Goal: Information Seeking & Learning: Learn about a topic

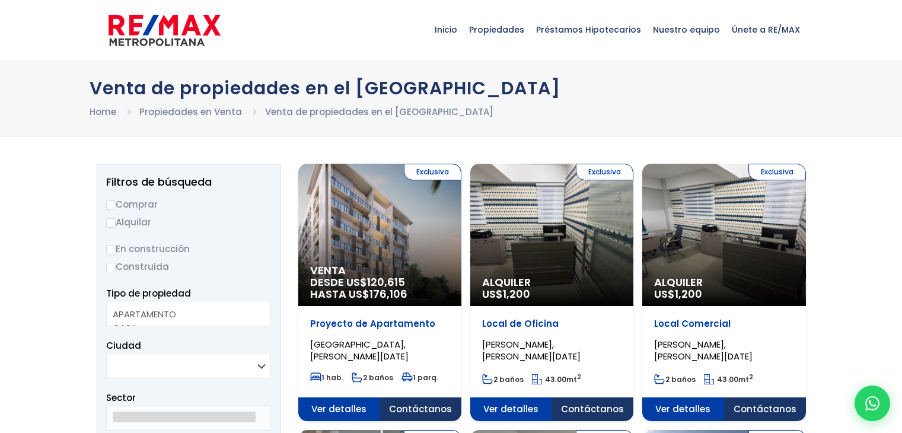
select select
click at [112, 203] on input "Comprar" at bounding box center [110, 205] width 9 height 9
radio input "true"
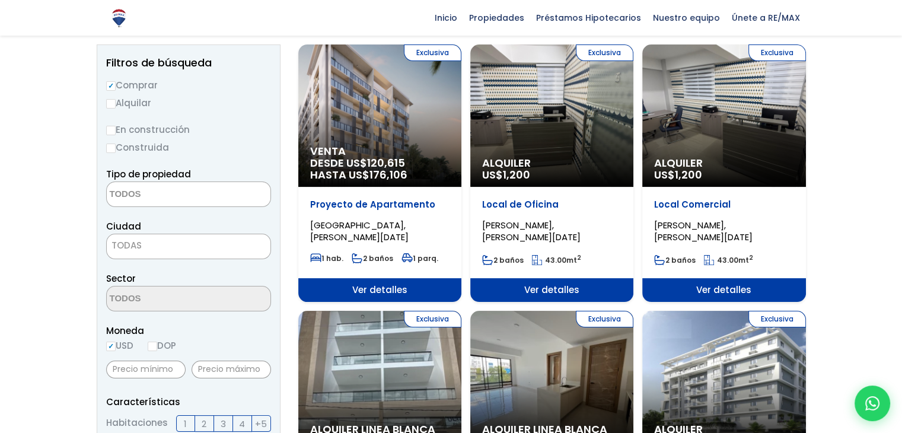
scroll to position [178, 0]
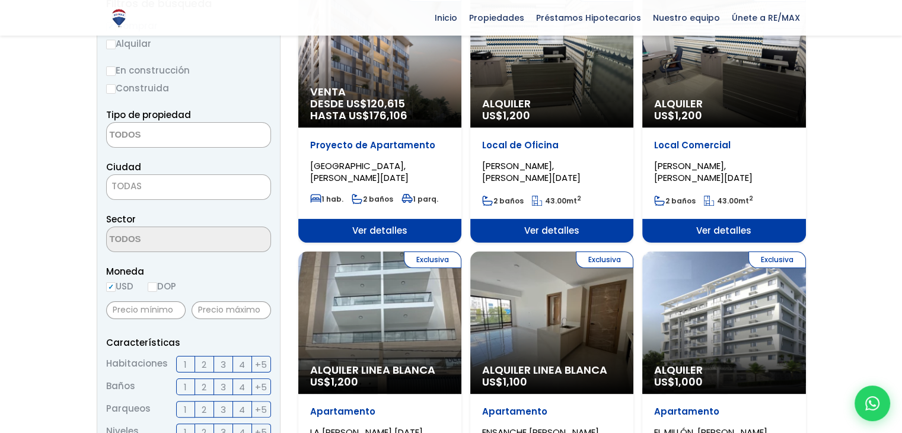
click at [154, 290] on input "DOP" at bounding box center [152, 286] width 9 height 9
radio input "true"
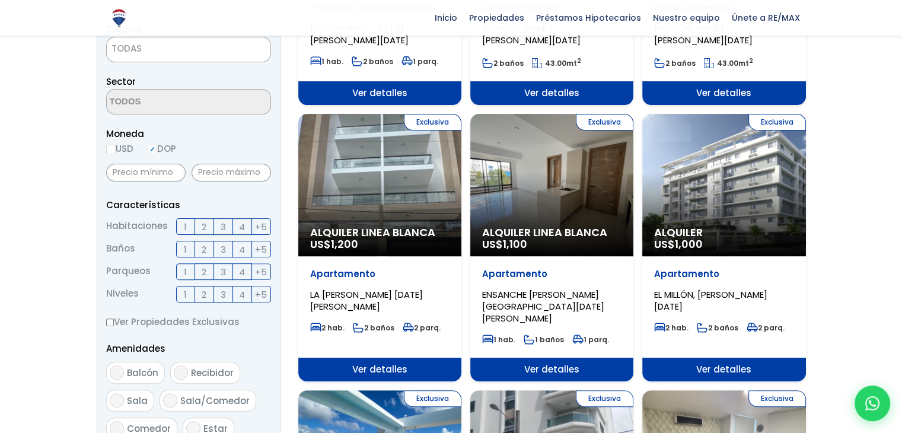
scroll to position [356, 0]
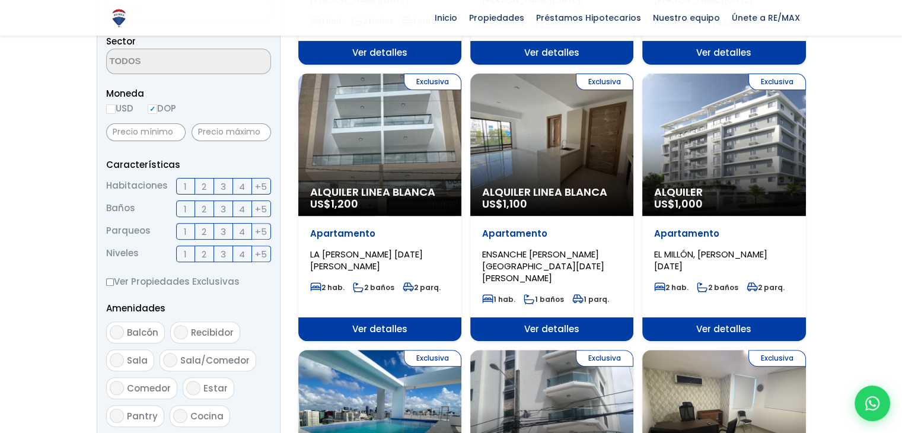
click at [218, 186] on label "3" at bounding box center [223, 186] width 19 height 17
click at [0, 0] on input "3" at bounding box center [0, 0] width 0 height 0
click at [203, 209] on span "2" at bounding box center [204, 209] width 5 height 15
click at [0, 0] on input "2" at bounding box center [0, 0] width 0 height 0
click at [204, 230] on span "2" at bounding box center [204, 231] width 5 height 15
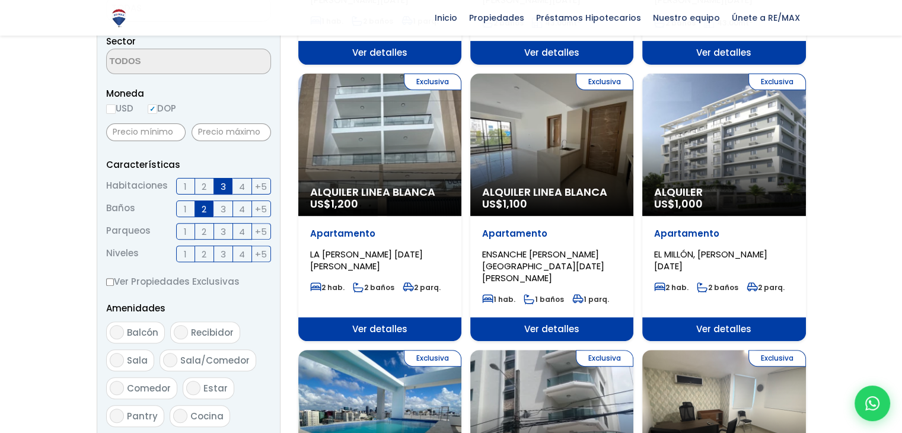
click at [0, 0] on input "2" at bounding box center [0, 0] width 0 height 0
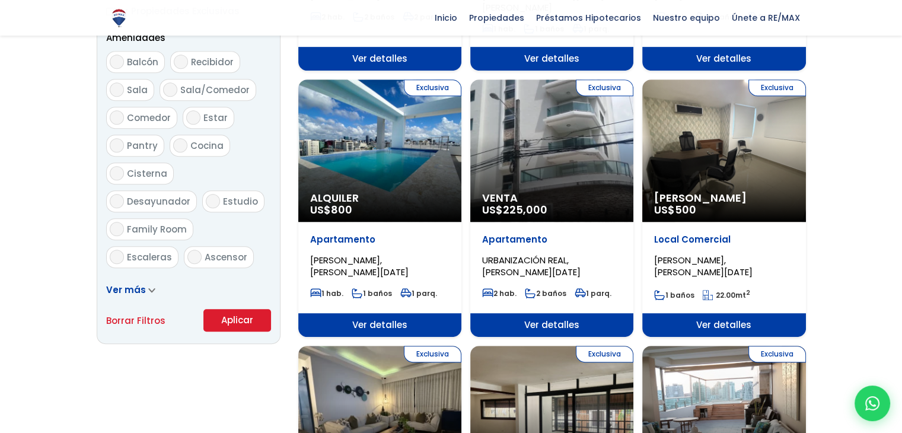
scroll to position [712, 0]
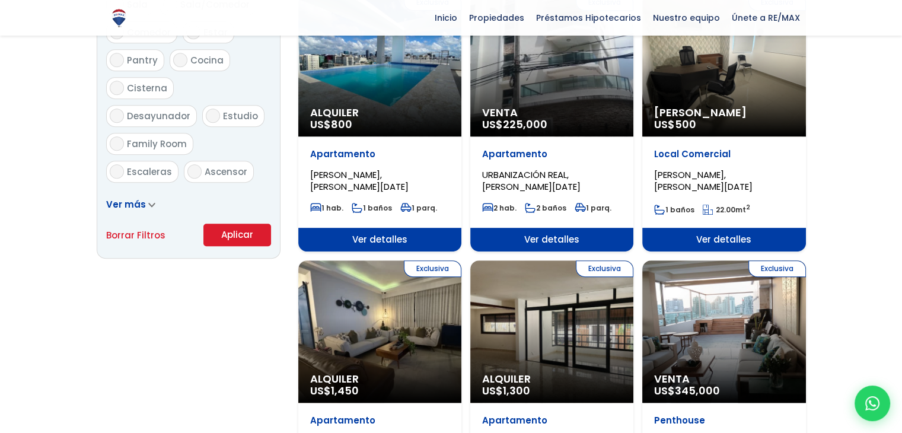
click at [212, 227] on button "Aplicar" at bounding box center [237, 235] width 68 height 23
click at [224, 231] on button "Aplicar" at bounding box center [237, 235] width 68 height 23
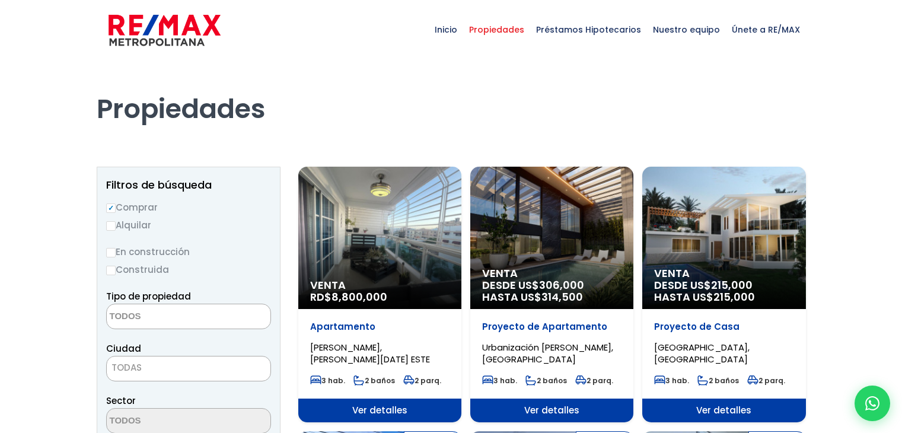
select select
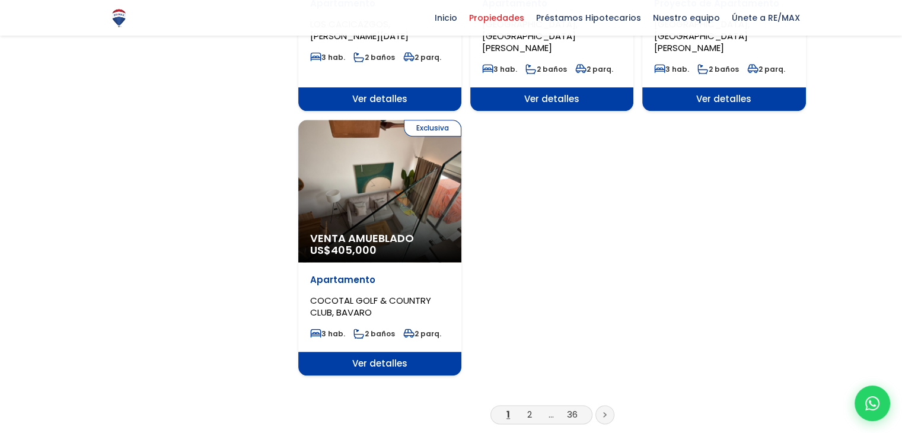
scroll to position [1424, 0]
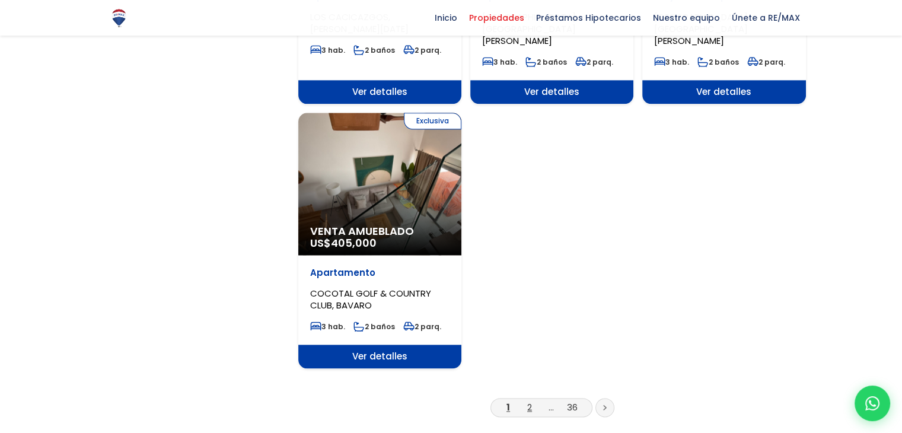
click at [529, 401] on link "2" at bounding box center [529, 407] width 5 height 12
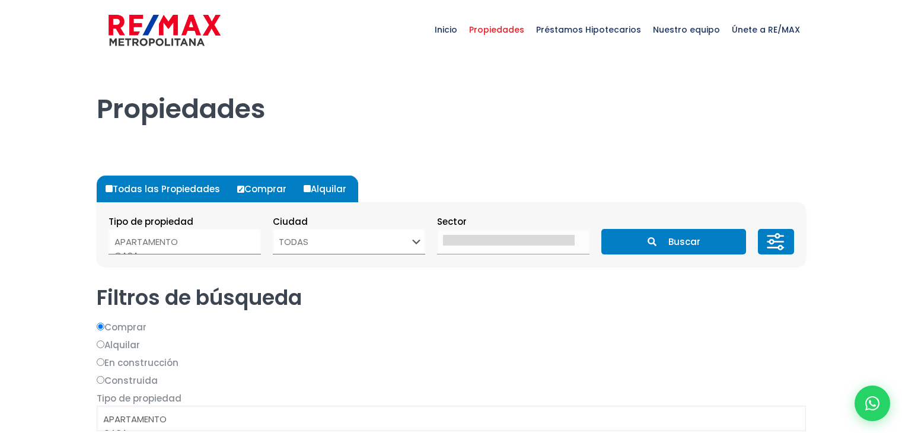
select select
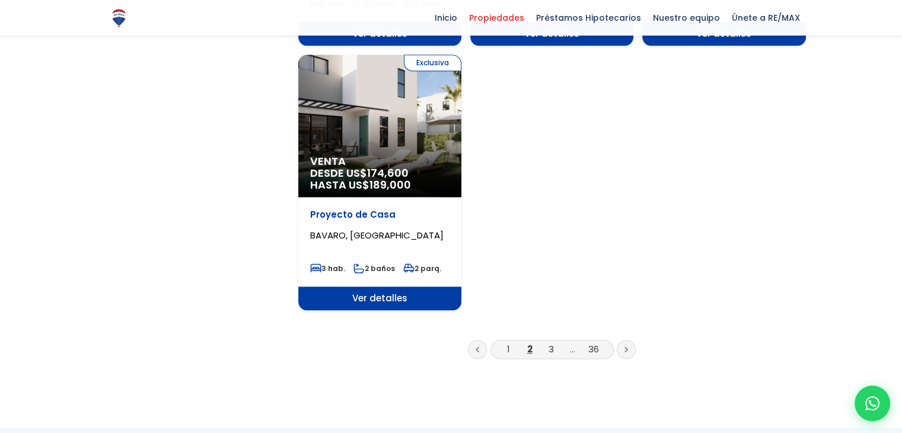
scroll to position [1483, 0]
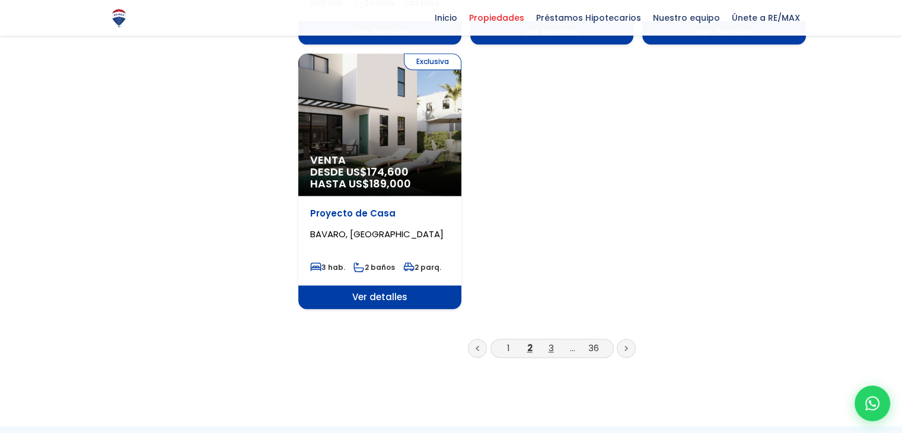
click at [549, 342] on link "3" at bounding box center [551, 348] width 5 height 12
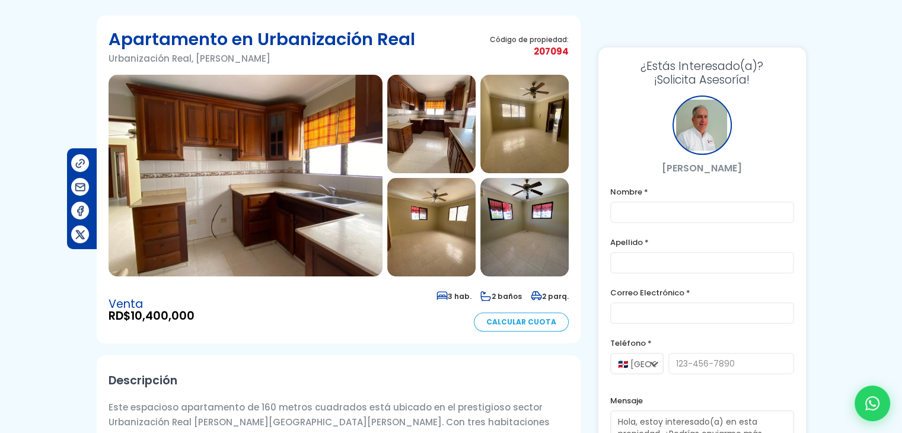
scroll to position [178, 0]
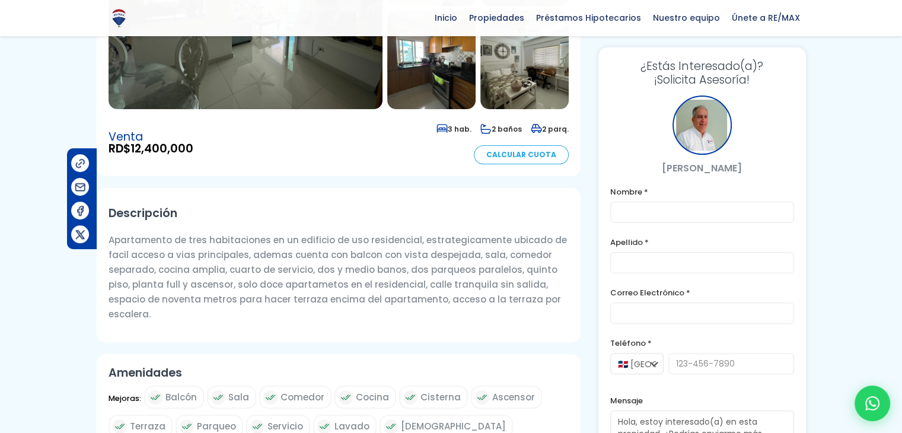
scroll to position [119, 0]
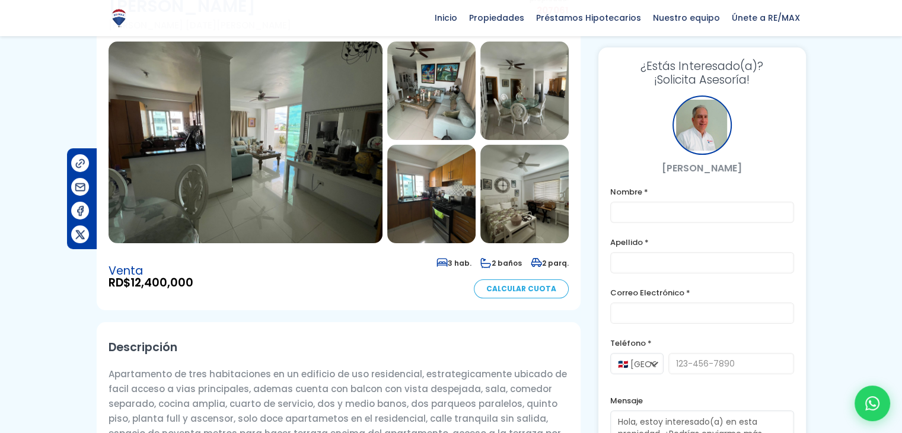
click at [228, 144] on img at bounding box center [246, 143] width 274 height 202
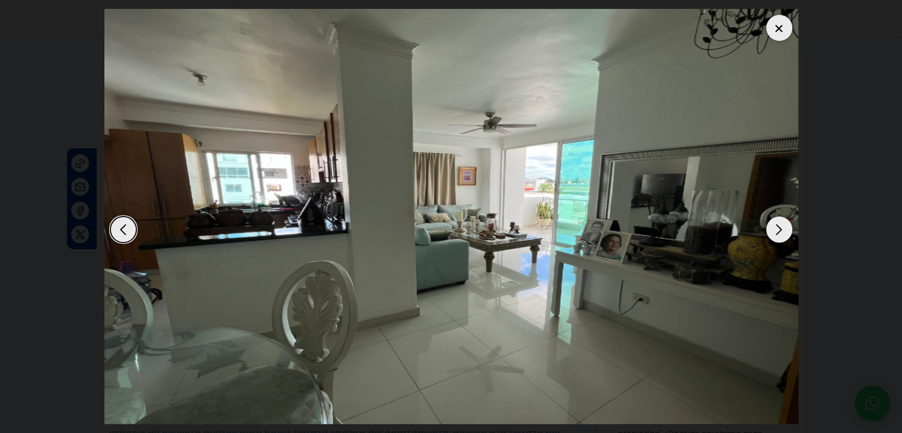
click at [774, 230] on div "Next slide" at bounding box center [779, 230] width 26 height 26
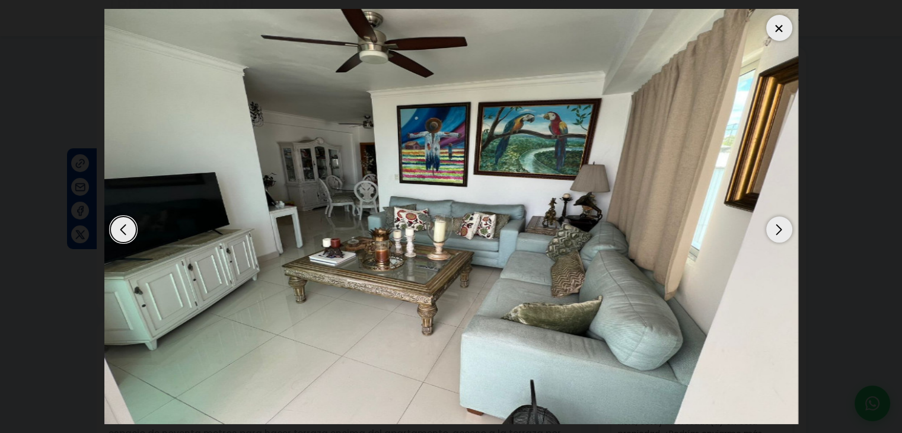
click at [774, 230] on div "Next slide" at bounding box center [779, 230] width 26 height 26
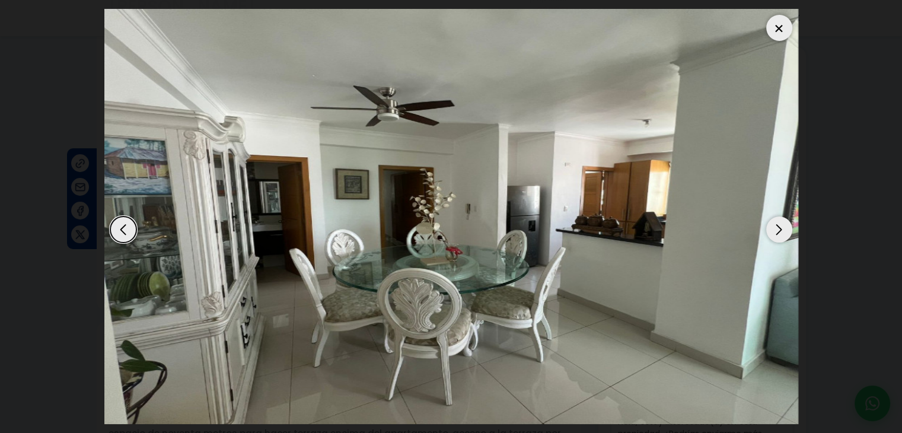
click at [774, 230] on div "Next slide" at bounding box center [779, 230] width 26 height 26
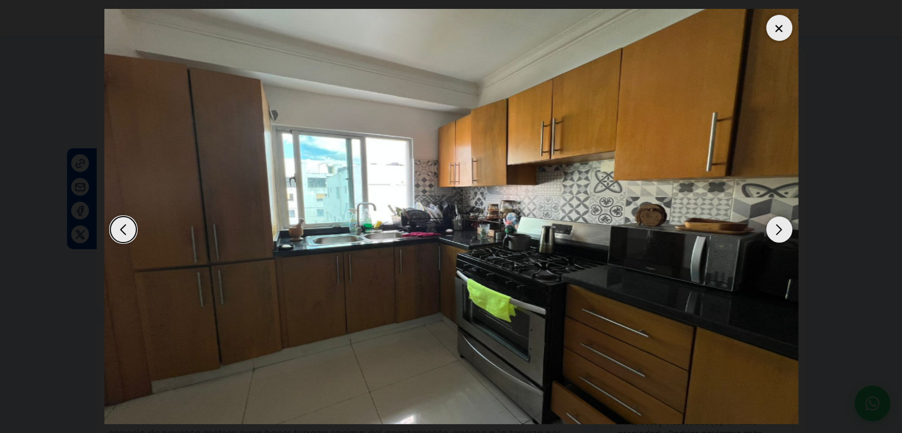
click at [774, 230] on div "Next slide" at bounding box center [779, 230] width 26 height 26
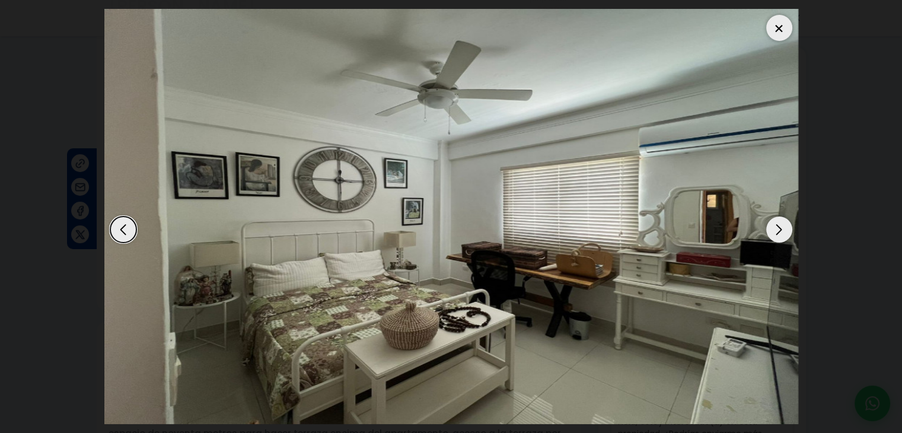
click at [774, 230] on div "Next slide" at bounding box center [779, 230] width 26 height 26
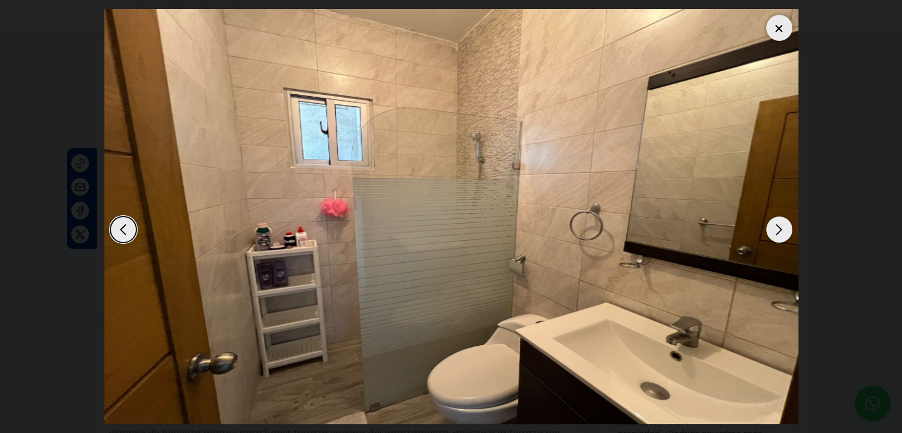
click at [774, 230] on div "Next slide" at bounding box center [779, 230] width 26 height 26
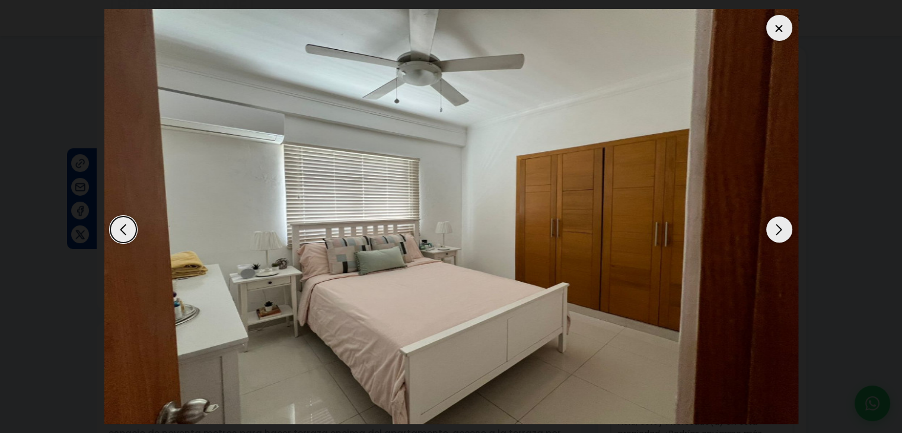
click at [774, 230] on div "Next slide" at bounding box center [779, 230] width 26 height 26
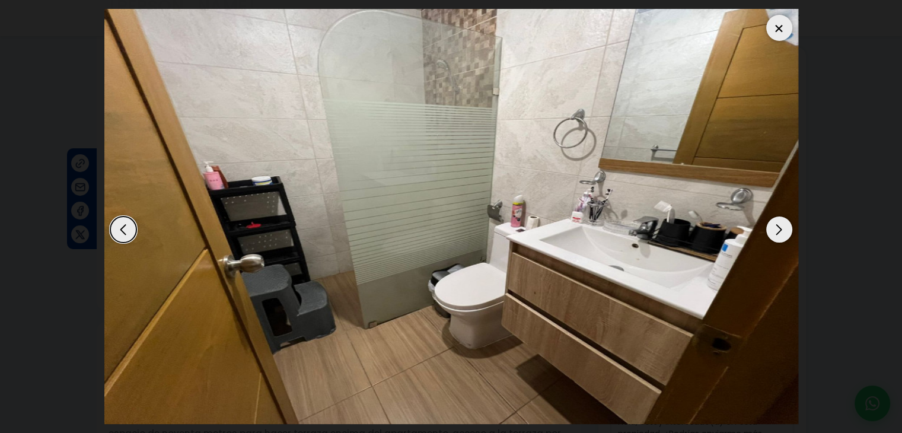
click at [774, 230] on div "Next slide" at bounding box center [779, 230] width 26 height 26
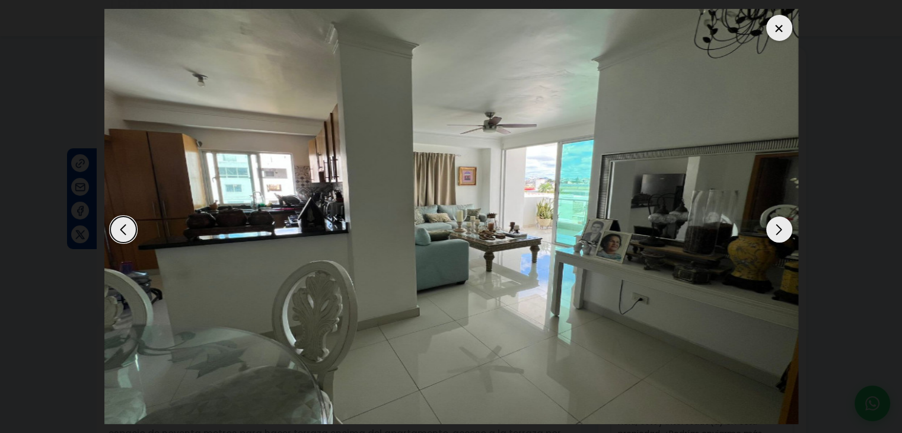
click at [774, 230] on div "Next slide" at bounding box center [779, 230] width 26 height 26
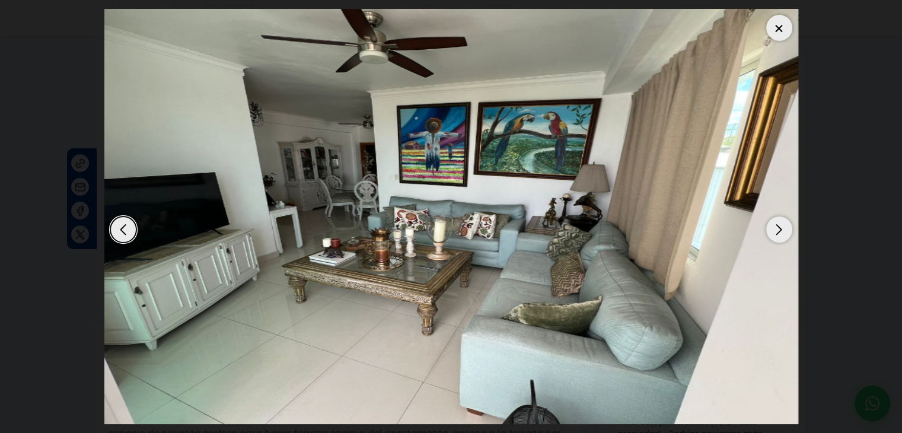
click at [778, 29] on div at bounding box center [779, 28] width 26 height 26
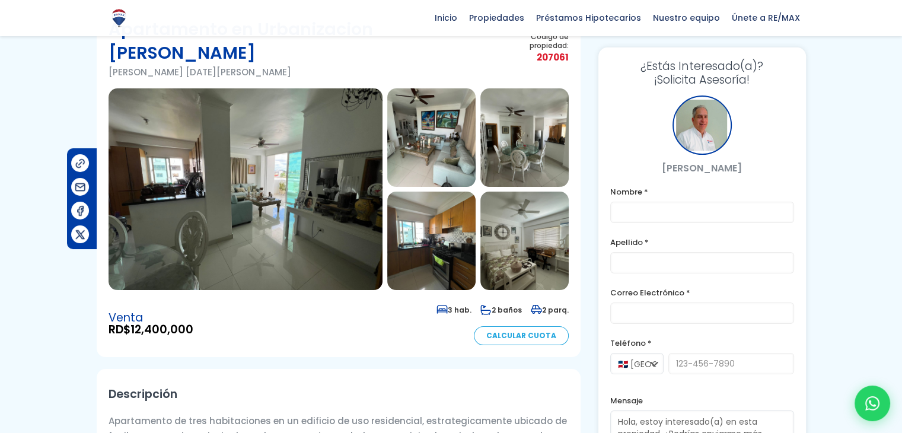
scroll to position [0, 0]
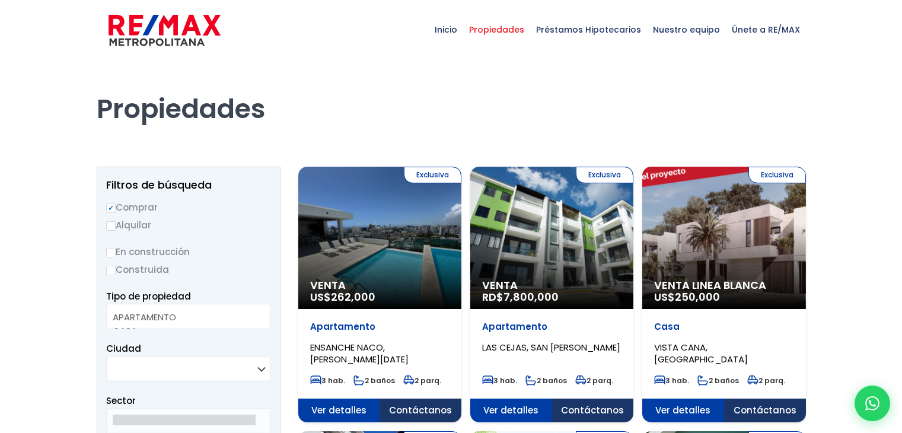
select select
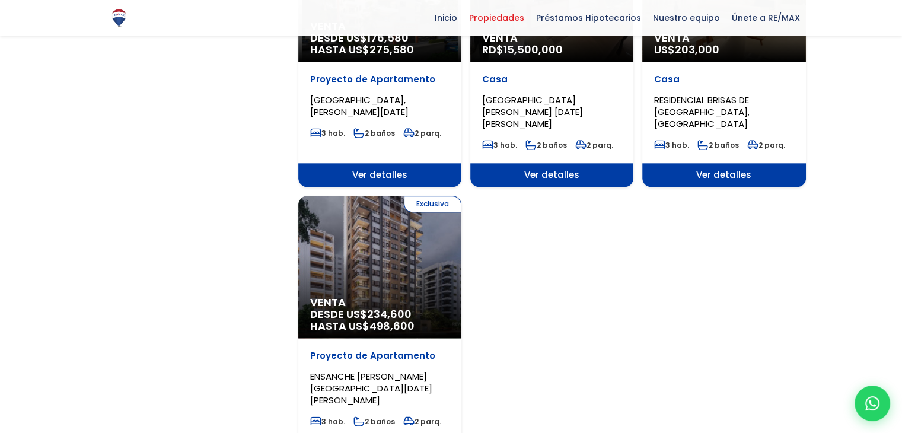
scroll to position [1602, 0]
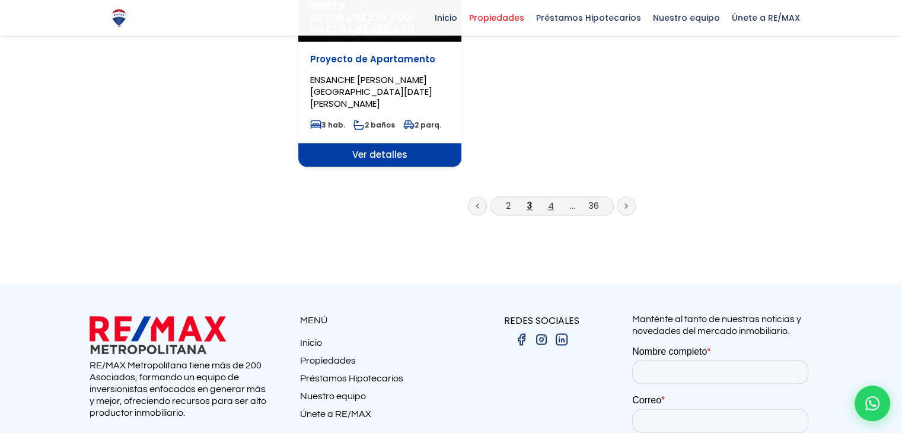
click at [552, 199] on link "4" at bounding box center [551, 205] width 6 height 12
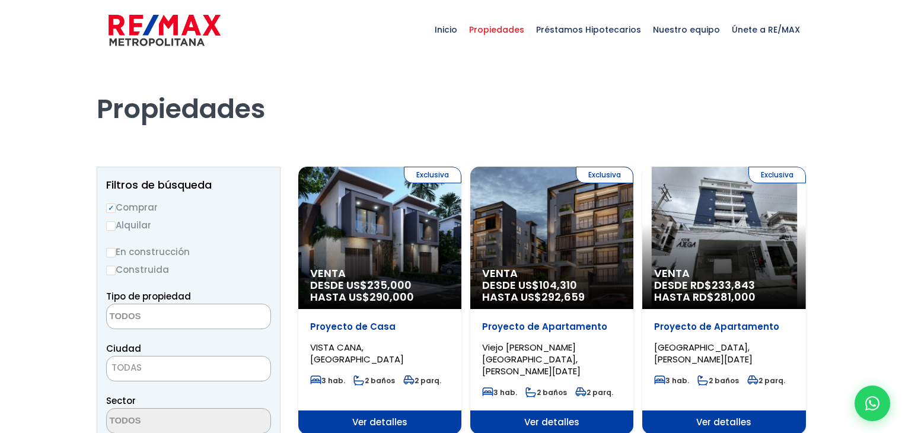
select select
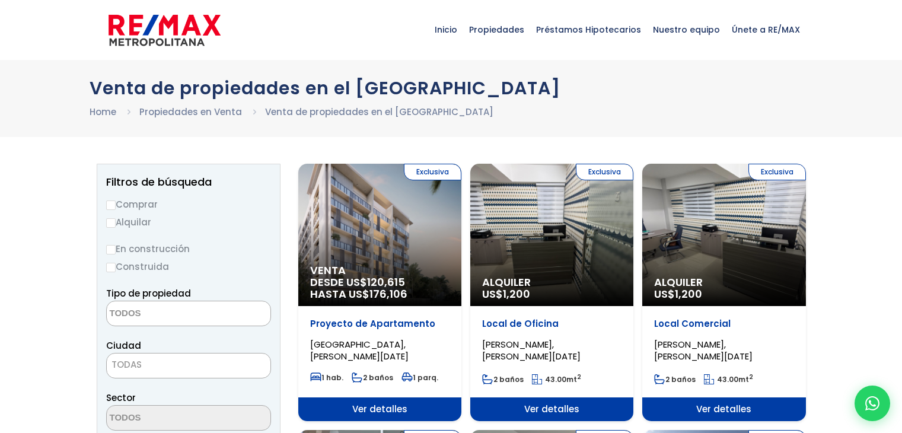
select select
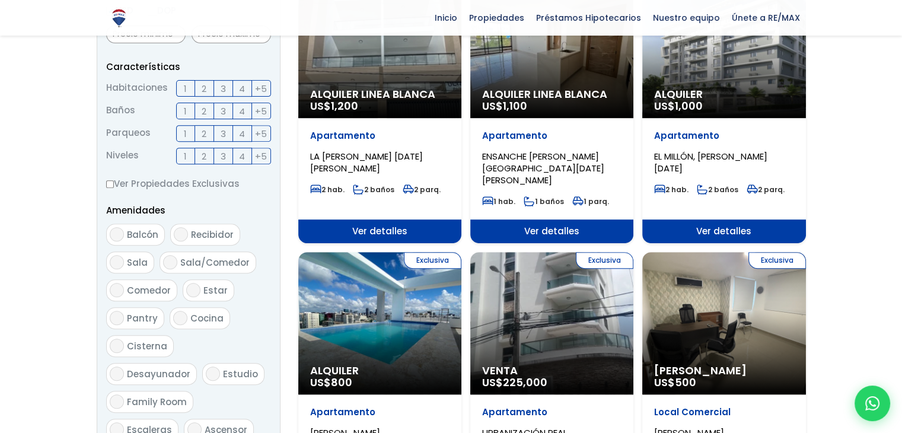
scroll to position [475, 0]
